Goal: Transaction & Acquisition: Subscribe to service/newsletter

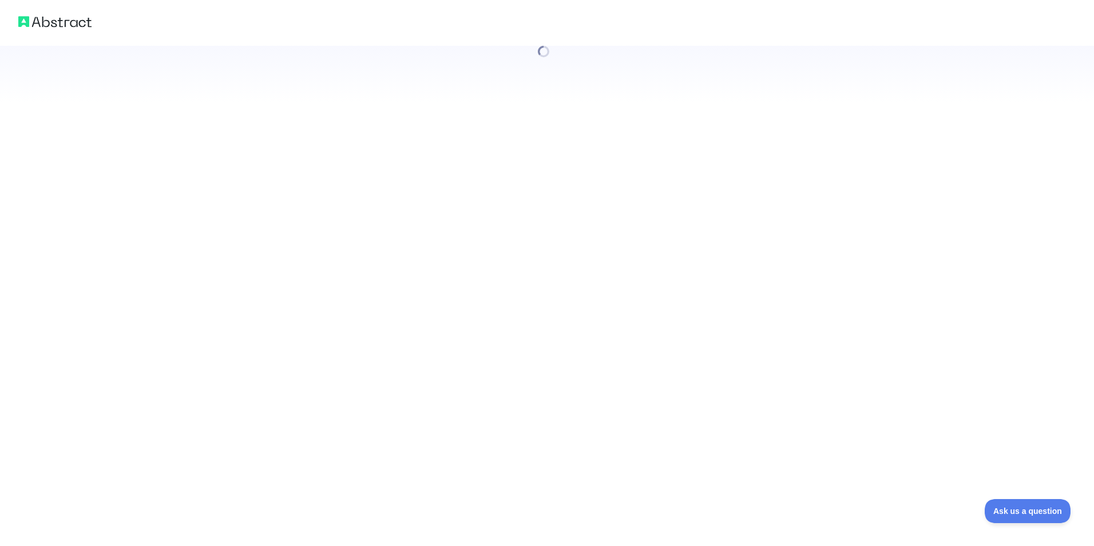
click at [212, 326] on div at bounding box center [547, 273] width 1094 height 546
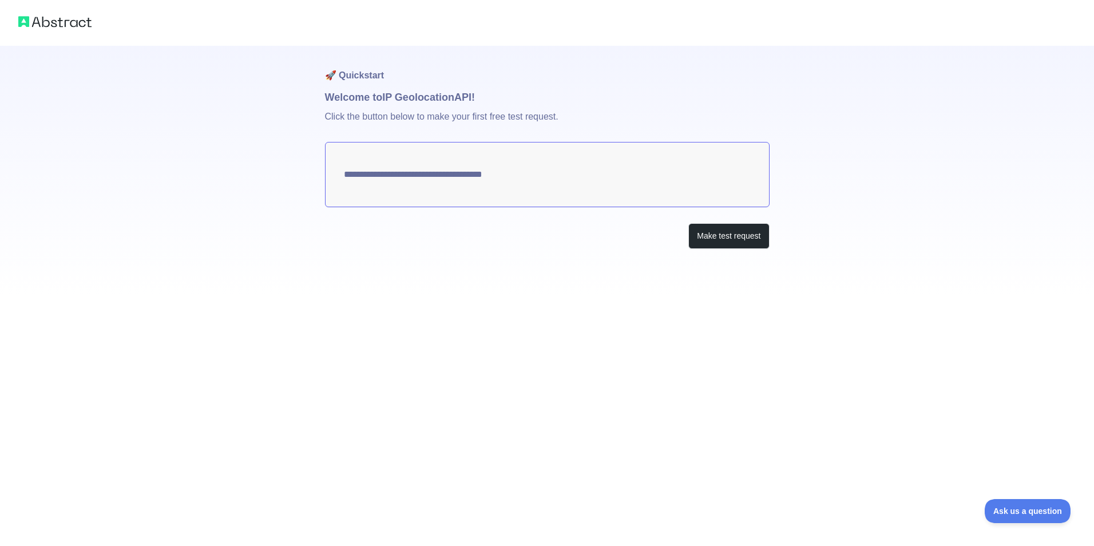
type textarea "**********"
click at [717, 244] on button "Make test request" at bounding box center [728, 236] width 81 height 26
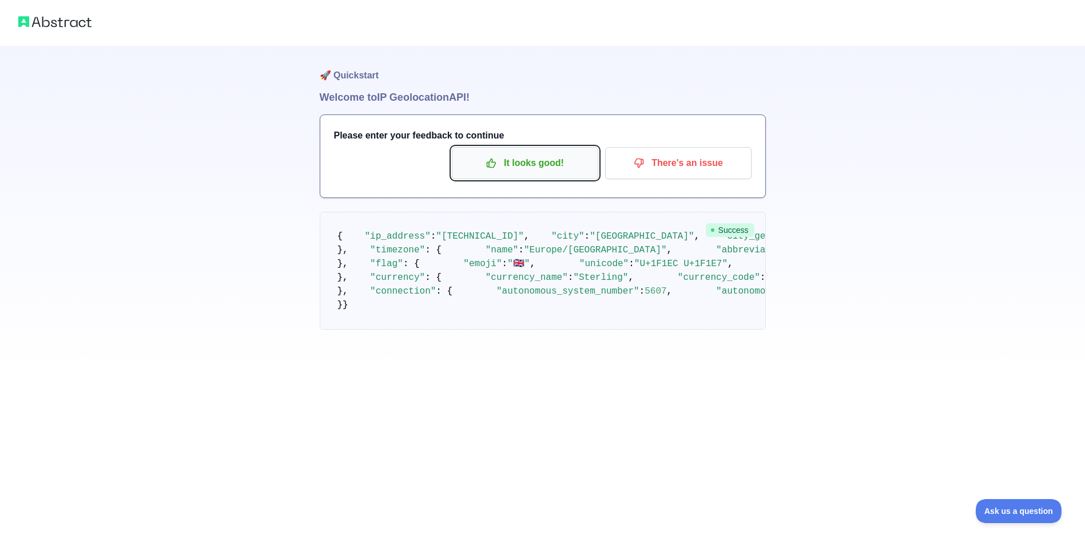
click at [525, 158] on p "It looks good!" at bounding box center [525, 162] width 129 height 19
